Goal: Information Seeking & Learning: Learn about a topic

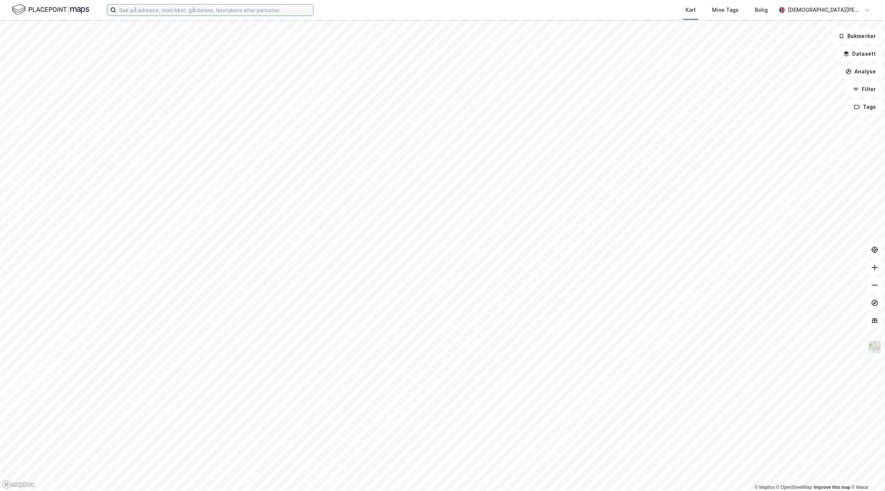
click at [203, 10] on input at bounding box center [214, 9] width 197 height 11
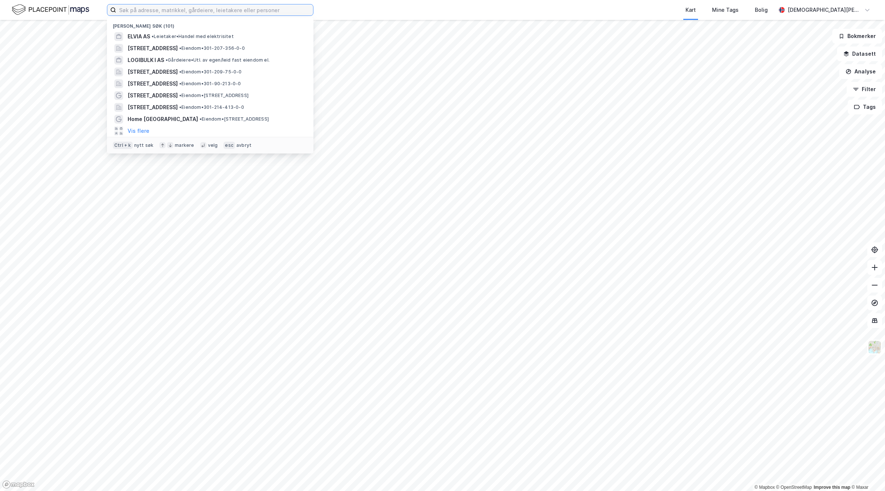
paste input "Lille [STREET_ADDRESS]"
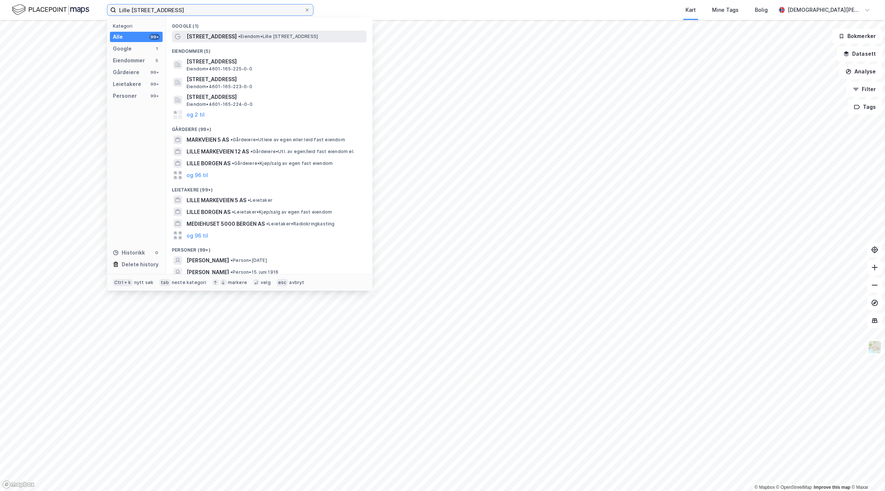
type input "Lille [STREET_ADDRESS]"
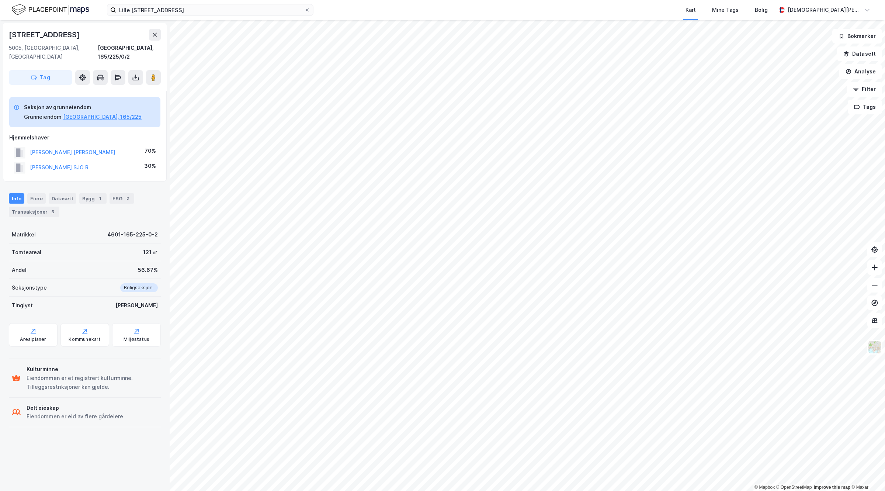
click at [72, 163] on div "[PERSON_NAME] SJO R" at bounding box center [59, 167] width 59 height 9
click at [0, 0] on button "[PERSON_NAME] SJO R" at bounding box center [0, 0] width 0 height 0
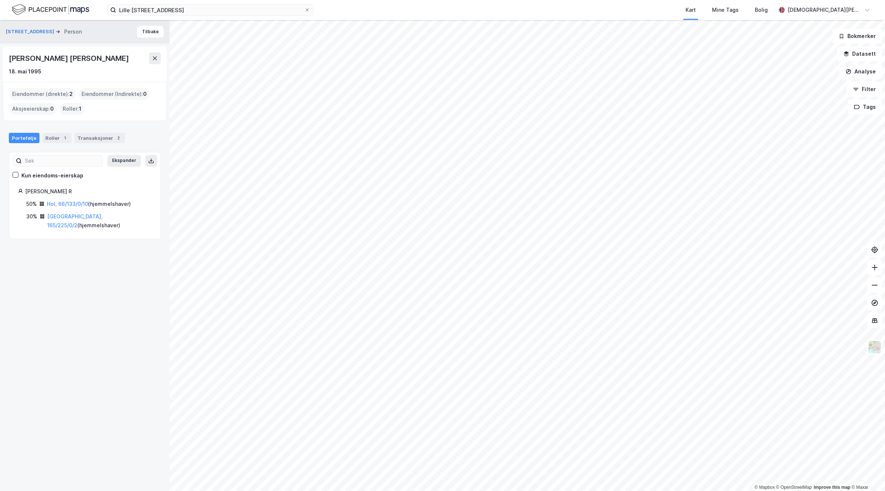
click at [10, 55] on div "[PERSON_NAME] [PERSON_NAME]" at bounding box center [70, 58] width 122 height 12
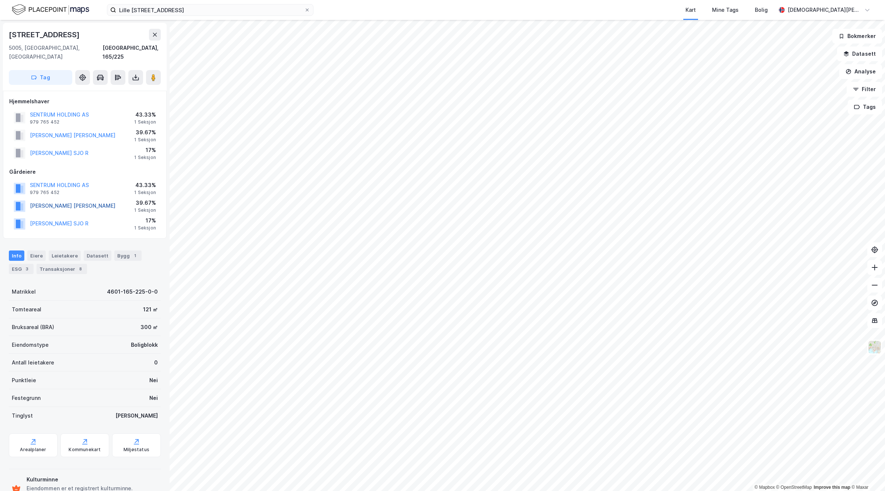
click at [0, 0] on button "[PERSON_NAME] [PERSON_NAME]" at bounding box center [0, 0] width 0 height 0
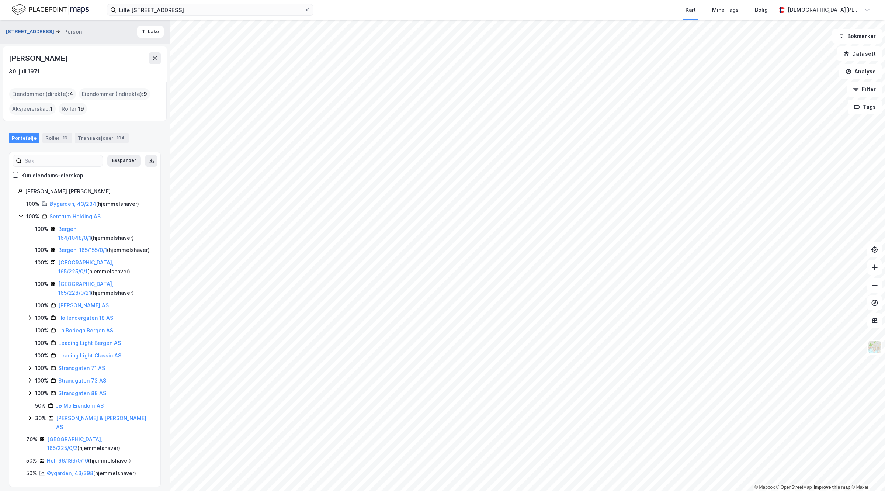
click at [23, 32] on button "[STREET_ADDRESS]" at bounding box center [31, 31] width 50 height 7
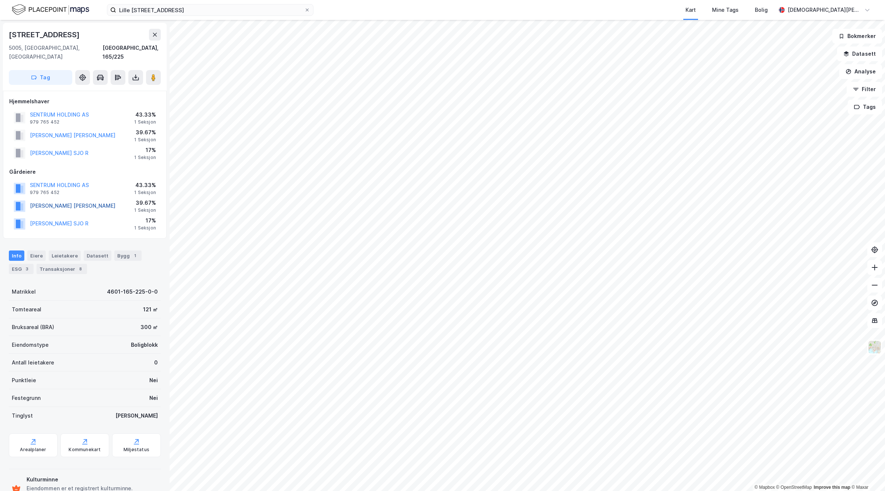
click at [0, 0] on button "[PERSON_NAME] [PERSON_NAME]" at bounding box center [0, 0] width 0 height 0
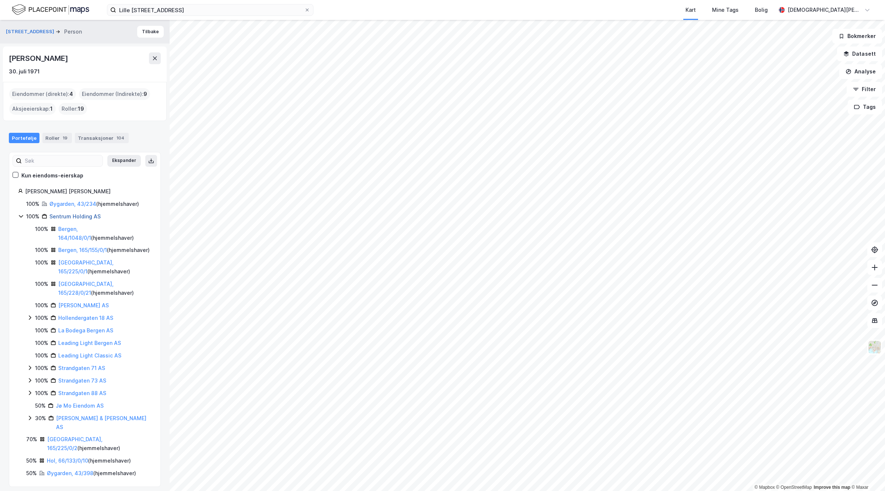
click at [78, 217] on link "Sentrum Holding AS" at bounding box center [74, 216] width 51 height 6
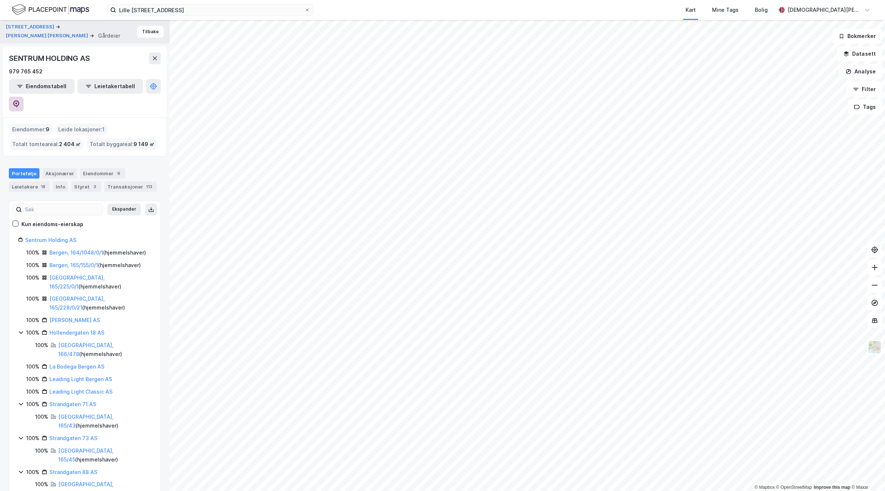
click at [24, 97] on button at bounding box center [16, 104] width 15 height 15
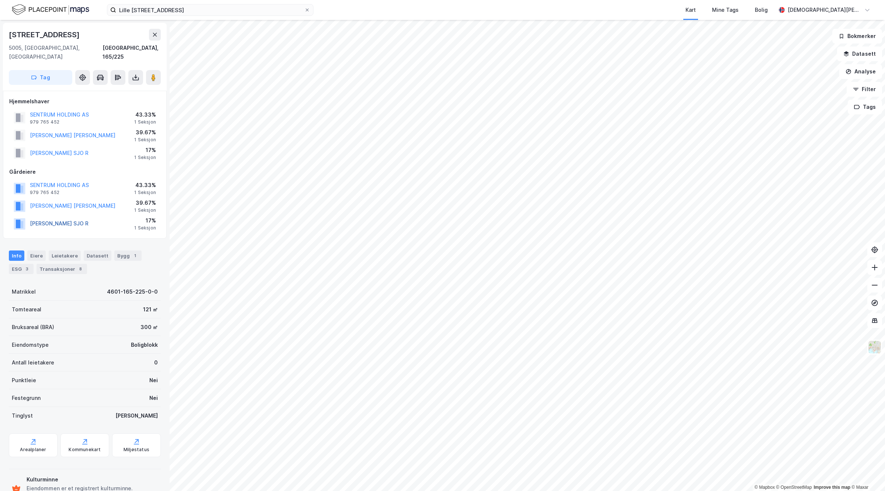
click at [0, 0] on button "[PERSON_NAME] SJO R" at bounding box center [0, 0] width 0 height 0
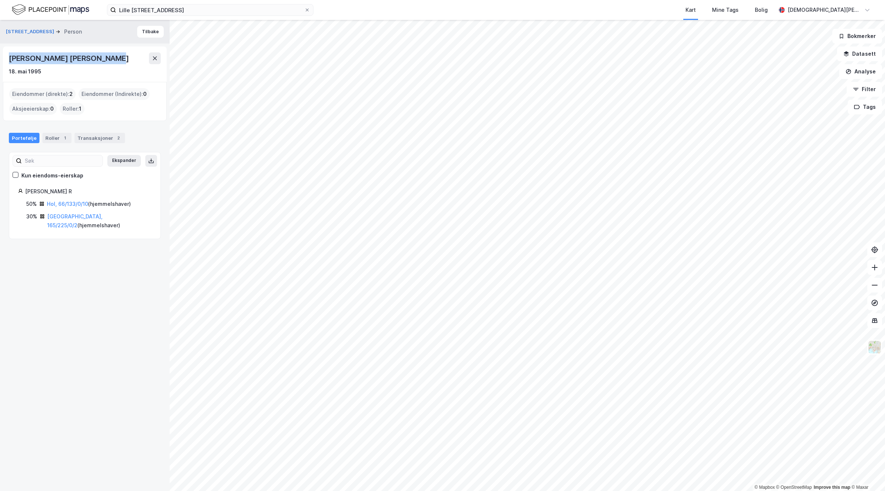
drag, startPoint x: 8, startPoint y: 59, endPoint x: 103, endPoint y: 63, distance: 95.3
click at [103, 63] on div "[PERSON_NAME] [PERSON_NAME] [DATE]" at bounding box center [85, 63] width 164 height 35
copy div "[PERSON_NAME] [PERSON_NAME]"
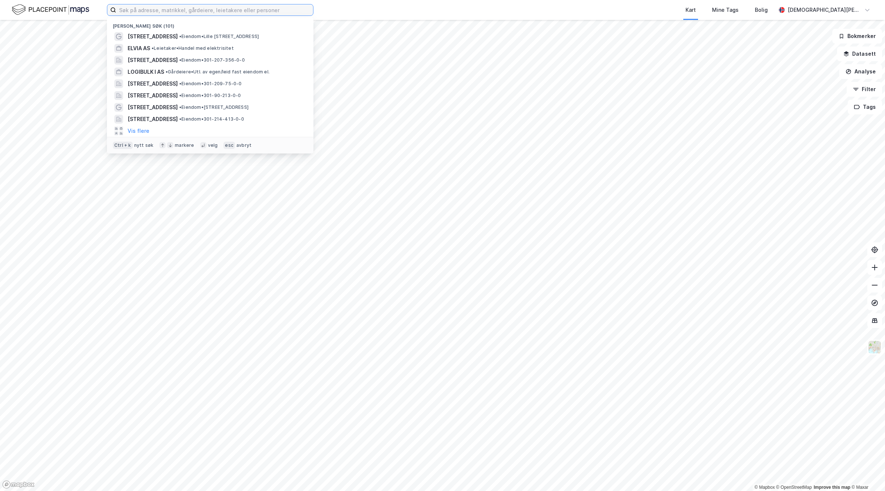
click at [142, 10] on input at bounding box center [214, 9] width 197 height 11
paste input "[STREET_ADDRESS]"
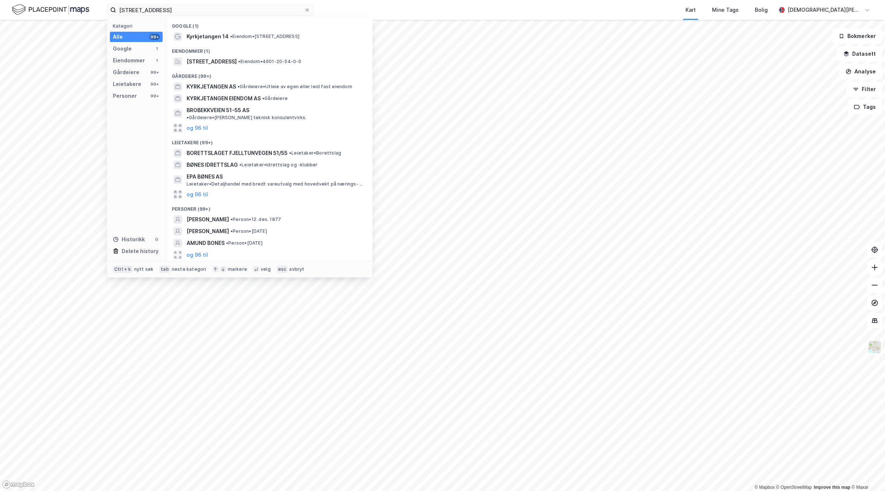
click at [211, 34] on span "Kyrkjetangen 14" at bounding box center [208, 36] width 42 height 9
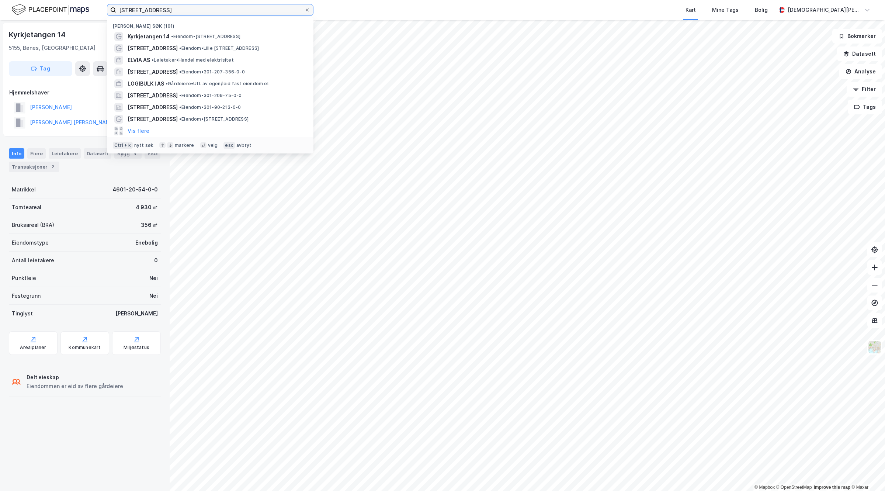
drag, startPoint x: 242, startPoint y: 13, endPoint x: 0, endPoint y: 36, distance: 243.4
click at [0, 38] on div "Kyrkjetangen 14, 5155 Bønes Nylige søk (101) Kyrkjetangen 14 • Eiendom • Kyrkje…" at bounding box center [442, 245] width 885 height 491
paste input "Eikåsen 10C, 5231 Paradi"
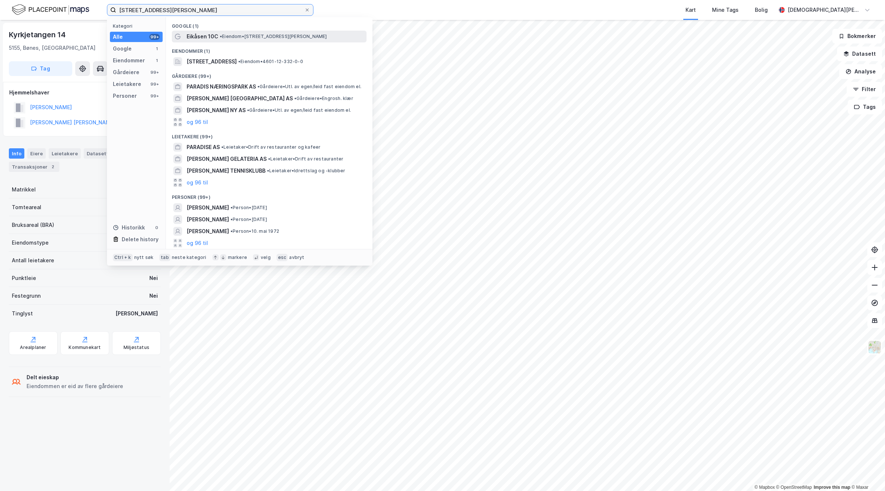
type input "Eikåsen 10C, 5231 Paradis"
click at [192, 33] on span "Eikåsen 10C" at bounding box center [203, 36] width 32 height 9
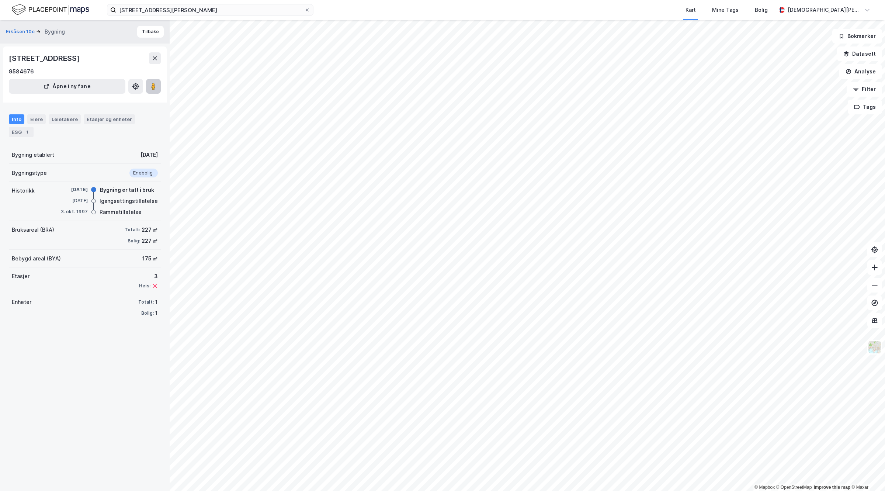
click at [157, 87] on icon at bounding box center [153, 86] width 7 height 7
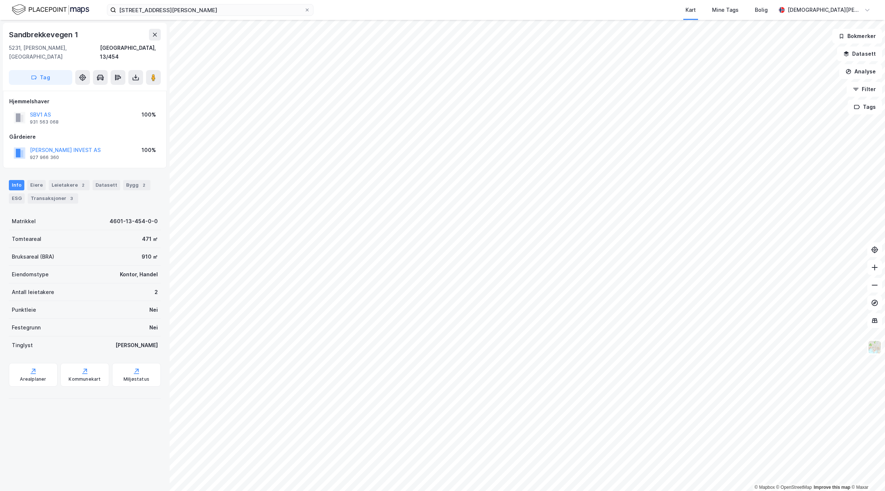
click at [43, 146] on div "D HOFF INVEST AS" at bounding box center [65, 150] width 71 height 9
click at [0, 0] on button "D HOFF INVEST AS" at bounding box center [0, 0] width 0 height 0
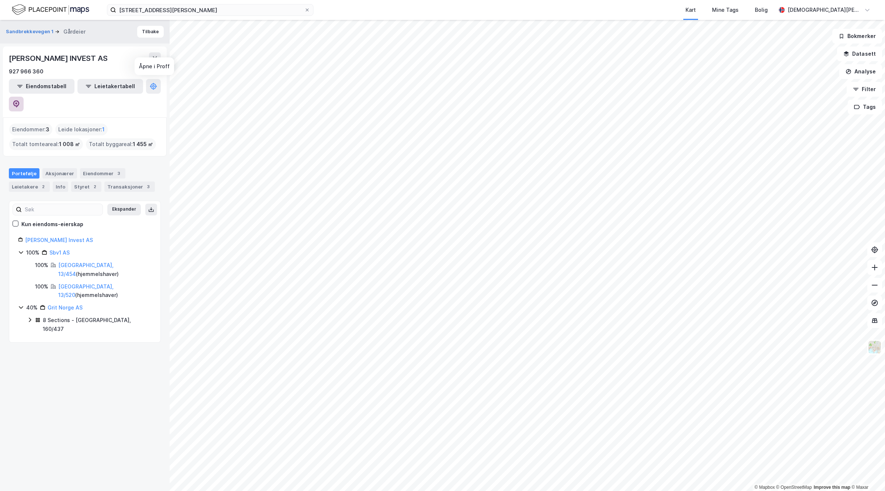
click at [20, 100] on icon at bounding box center [16, 103] width 7 height 7
